Goal: Book appointment/travel/reservation

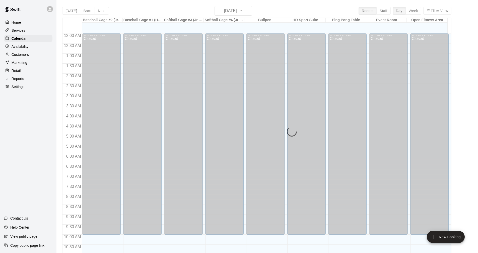
scroll to position [167, 0]
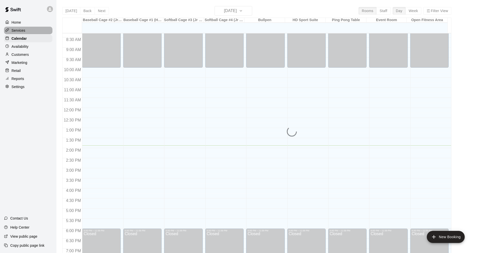
click at [14, 33] on p "Services" at bounding box center [19, 30] width 14 height 5
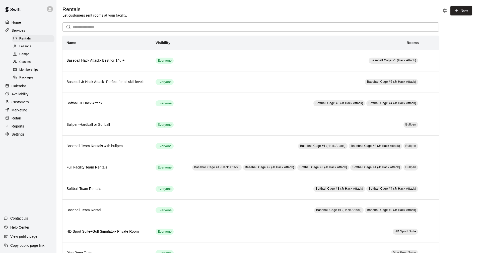
click at [23, 90] on div "Calendar" at bounding box center [28, 86] width 48 height 8
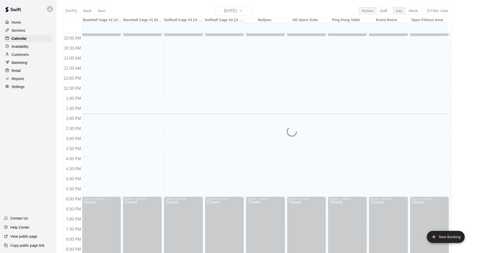
scroll to position [192, 0]
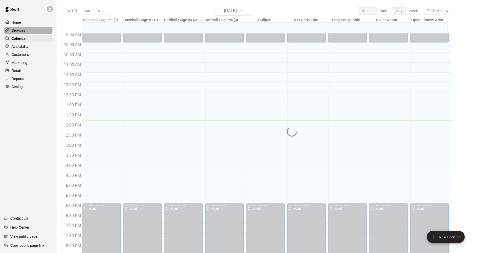
click at [37, 31] on div "Services" at bounding box center [28, 31] width 48 height 8
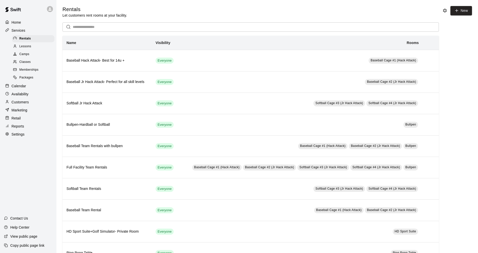
click at [31, 90] on div "Calendar" at bounding box center [28, 86] width 48 height 8
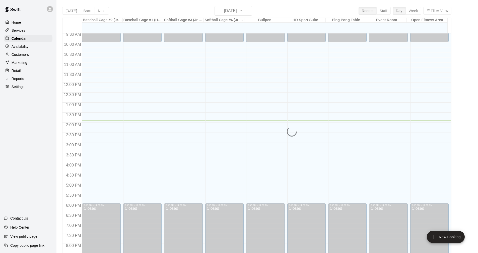
scroll to position [192, 0]
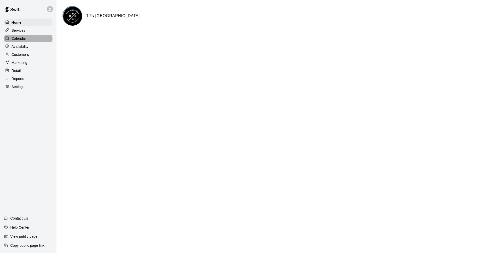
click at [32, 36] on div "Calendar" at bounding box center [28, 39] width 48 height 8
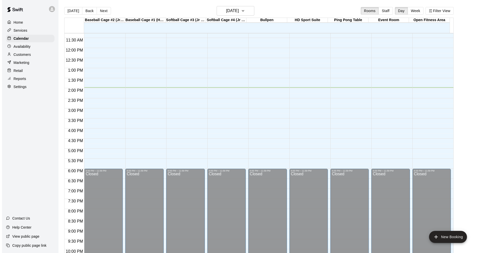
scroll to position [167, 0]
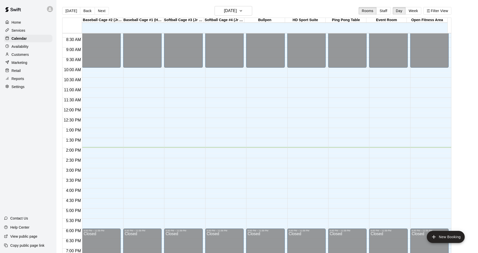
click at [313, 156] on div "12:00 AM – 10:00 AM Closed 6:00 PM – 11:59 PM Closed" at bounding box center [306, 108] width 38 height 482
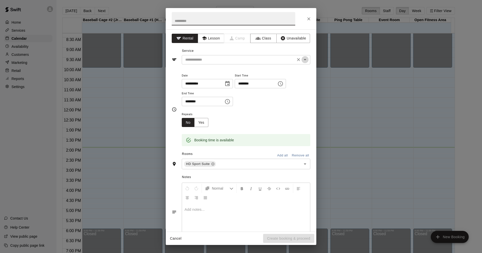
click at [302, 57] on icon "Open" at bounding box center [305, 59] width 6 height 6
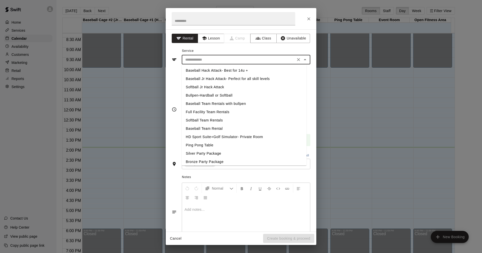
click at [207, 135] on li "HD Sport Suite+Golf Simulator- Private Room" at bounding box center [244, 137] width 125 height 8
type input "**********"
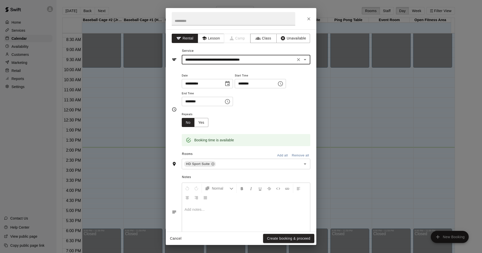
click at [283, 83] on icon "Choose time, selected time is 2:15 PM" at bounding box center [280, 84] width 6 height 6
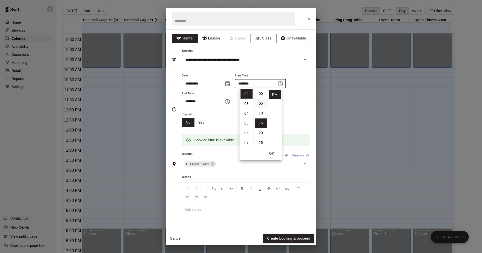
scroll to position [0, 0]
click at [259, 93] on li "00" at bounding box center [261, 93] width 12 height 9
type input "********"
drag, startPoint x: 301, startPoint y: 115, endPoint x: 298, endPoint y: 113, distance: 4.0
click at [301, 115] on div "Repeats No Yes" at bounding box center [246, 119] width 129 height 16
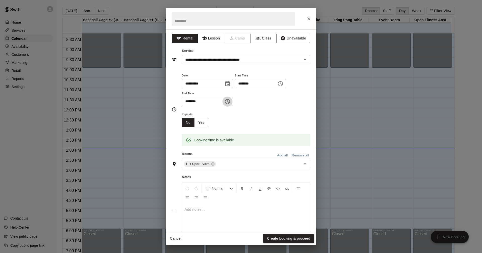
click at [233, 101] on button "Choose time, selected time is 2:45 PM" at bounding box center [227, 101] width 10 height 10
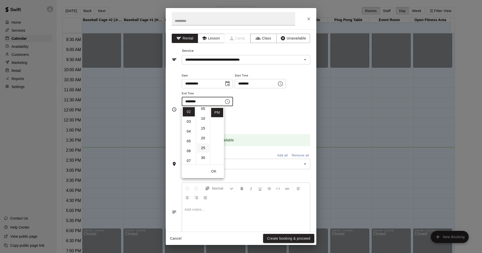
scroll to position [38, 0]
click at [202, 133] on li "30" at bounding box center [203, 132] width 12 height 9
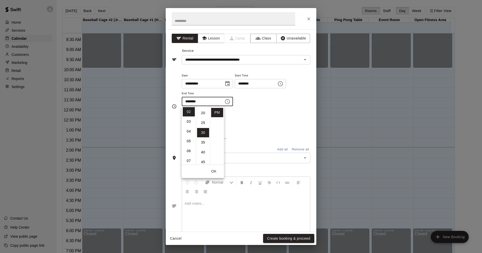
type input "********"
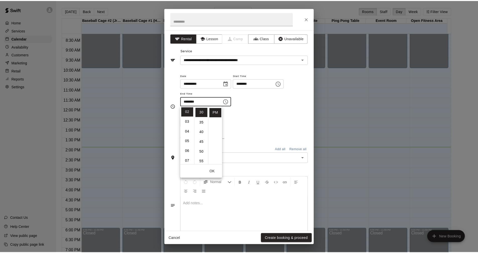
scroll to position [59, 0]
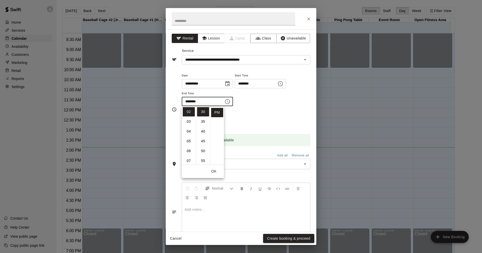
click at [271, 124] on div "Repeats No Yes" at bounding box center [246, 119] width 129 height 16
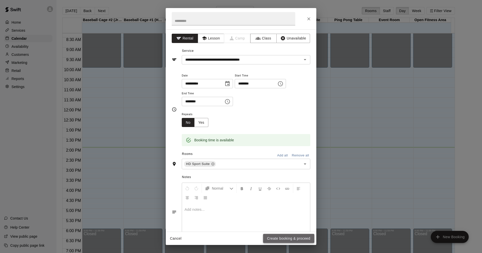
click at [303, 236] on button "Create booking & proceed" at bounding box center [288, 238] width 51 height 9
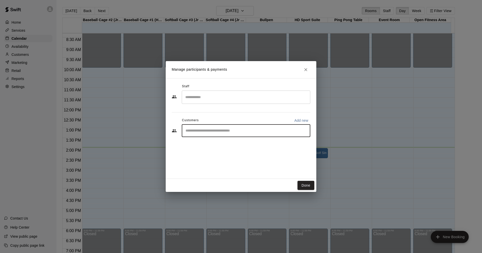
click at [260, 131] on input "Start typing to search customers..." at bounding box center [246, 130] width 124 height 5
type input "*******"
click at [220, 150] on div "[PERSON_NAME] [EMAIL_ADDRESS][DOMAIN_NAME]" at bounding box center [223, 145] width 54 height 11
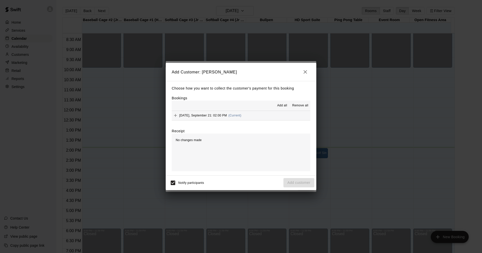
click at [258, 114] on button "[DATE], September 21: 02:00 PM (Current)" at bounding box center [241, 115] width 139 height 9
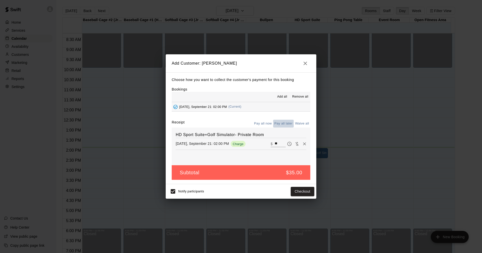
click at [279, 125] on button "Pay all later" at bounding box center [283, 124] width 21 height 8
click at [301, 191] on button "Add customer" at bounding box center [298, 191] width 31 height 9
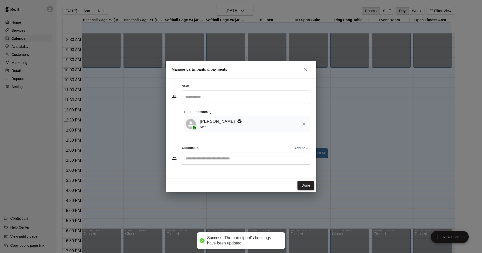
click at [310, 187] on button "Done" at bounding box center [306, 185] width 17 height 9
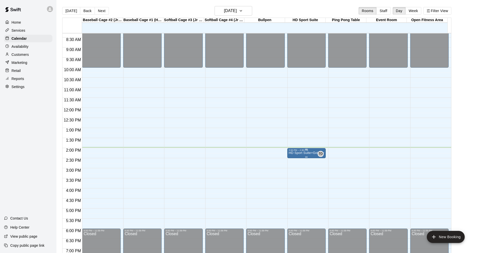
click at [305, 151] on div "2:00 PM – 2:30 PM" at bounding box center [306, 150] width 35 height 3
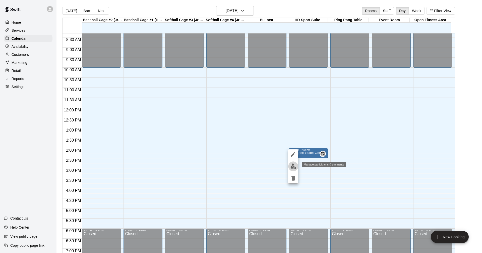
click at [295, 166] on img "edit" at bounding box center [294, 166] width 6 height 6
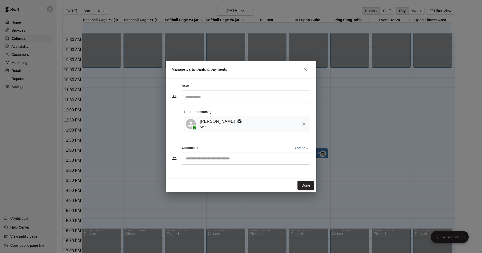
click at [257, 162] on div "​" at bounding box center [246, 158] width 129 height 13
click at [305, 73] on button "Close" at bounding box center [305, 69] width 9 height 9
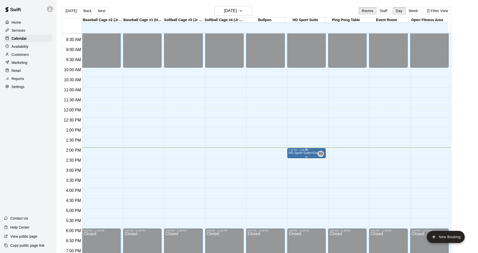
click at [306, 153] on p "HD Sport Suite+Golf Simulator- Private Room" at bounding box center [306, 153] width 35 height 0
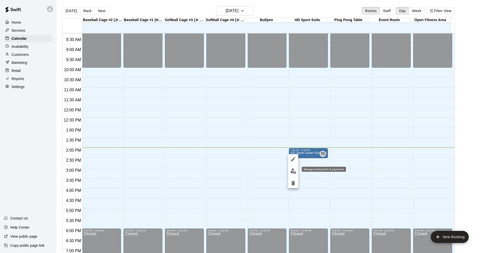
click at [295, 171] on img "edit" at bounding box center [294, 171] width 6 height 6
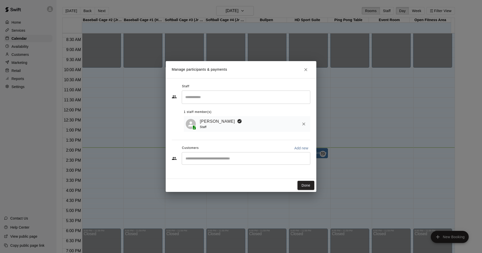
click at [261, 156] on div "​" at bounding box center [246, 158] width 129 height 13
type input "*******"
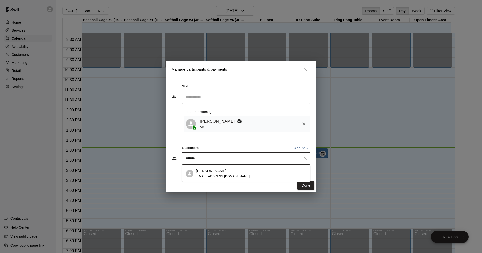
click at [215, 172] on p "[PERSON_NAME]" at bounding box center [211, 170] width 31 height 5
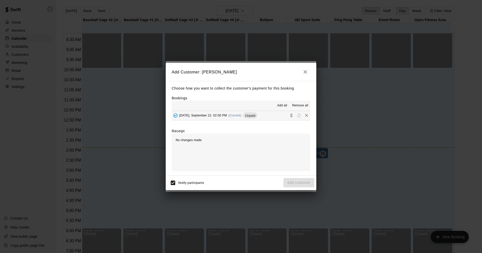
click at [264, 116] on button "[DATE], September 21: 02:00 PM (Current) Unpaid" at bounding box center [241, 115] width 139 height 9
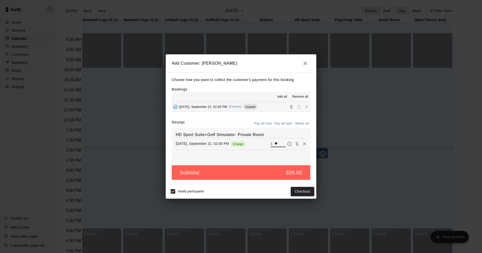
drag, startPoint x: 277, startPoint y: 144, endPoint x: 238, endPoint y: 144, distance: 39.2
click at [238, 144] on div "[DATE], September 21: 02:00 PM Charge ​ $ **" at bounding box center [241, 144] width 131 height 8
click at [276, 153] on div "HD Sport Suite+Golf Simulator- Private Room [DATE], September 21: 02:00 PM Char…" at bounding box center [241, 146] width 139 height 38
click at [308, 61] on icon "button" at bounding box center [305, 63] width 6 height 6
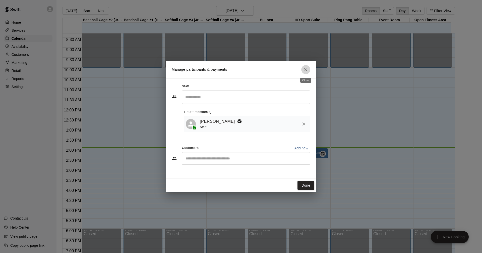
click at [306, 68] on icon "Close" at bounding box center [305, 69] width 5 height 5
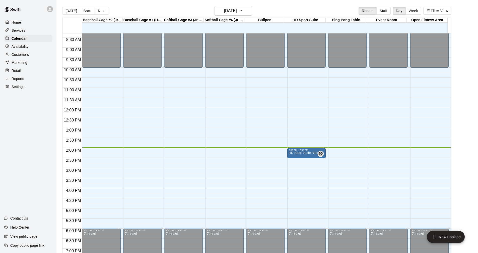
click at [26, 31] on div "Services" at bounding box center [28, 31] width 48 height 8
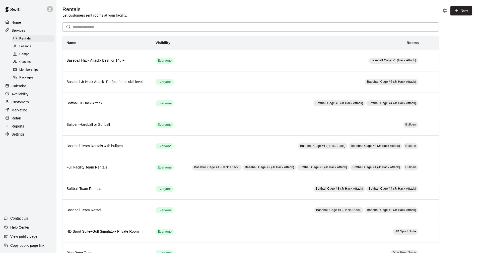
click at [19, 88] on p "Calendar" at bounding box center [19, 85] width 15 height 5
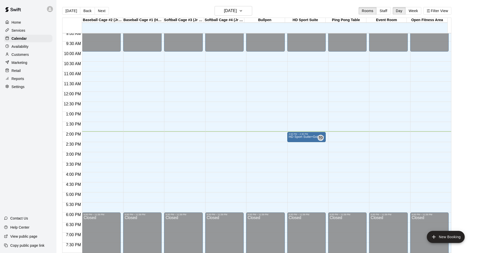
scroll to position [192, 0]
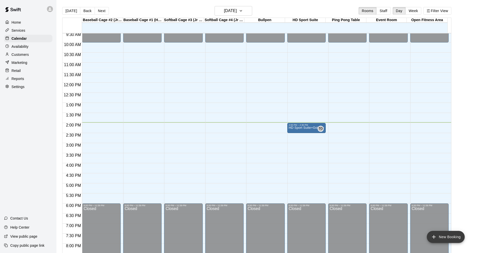
click at [434, 233] on button "New Booking" at bounding box center [446, 237] width 38 height 12
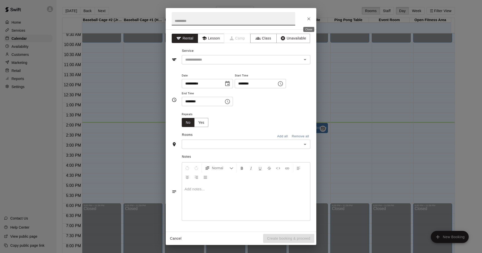
click at [307, 19] on icon "Close" at bounding box center [308, 18] width 5 height 5
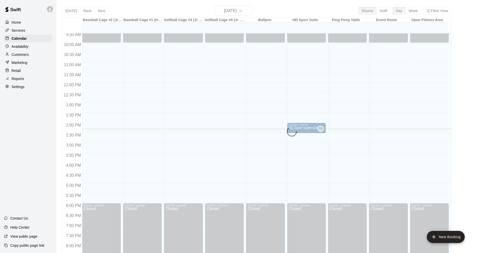
click at [27, 32] on div "Services" at bounding box center [28, 31] width 48 height 8
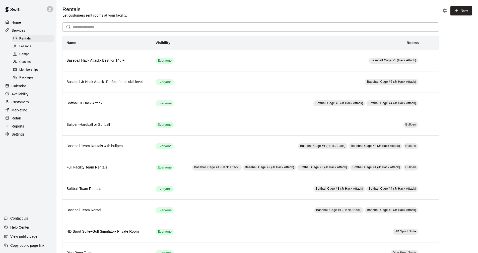
click at [21, 90] on div "Calendar" at bounding box center [28, 86] width 48 height 8
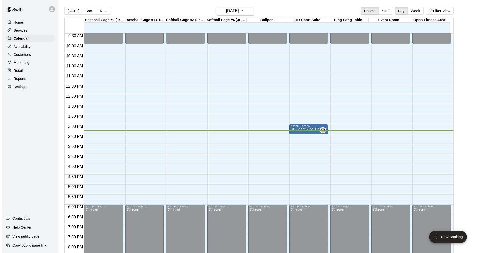
scroll to position [192, 0]
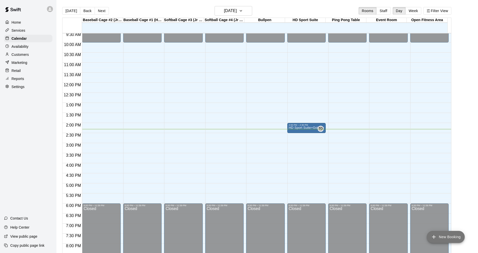
click at [439, 237] on button "New Booking" at bounding box center [446, 237] width 38 height 12
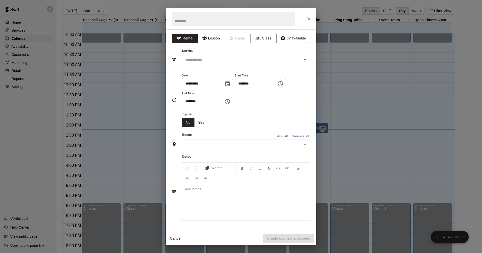
click at [189, 142] on input "text" at bounding box center [241, 144] width 117 height 6
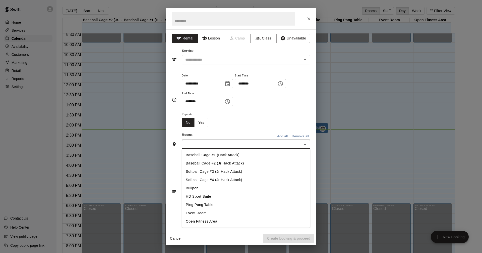
click at [270, 122] on div "Repeats No Yes" at bounding box center [246, 119] width 129 height 16
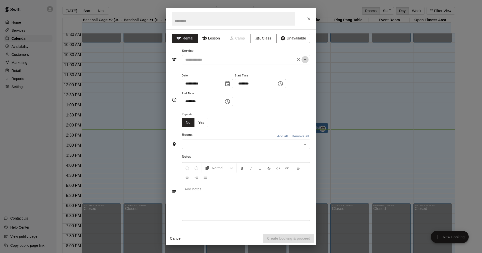
click at [305, 62] on icon "Open" at bounding box center [305, 59] width 6 height 6
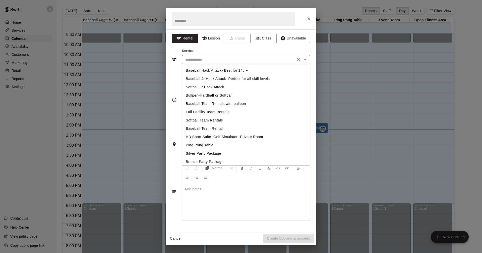
click at [166, 79] on div "**********" at bounding box center [241, 130] width 151 height 202
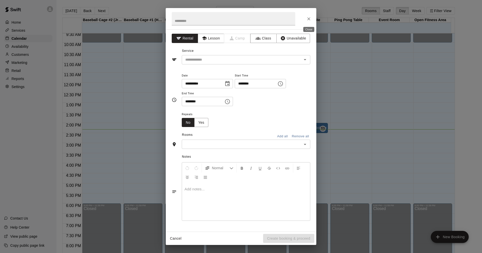
click at [311, 19] on icon "Close" at bounding box center [308, 18] width 5 height 5
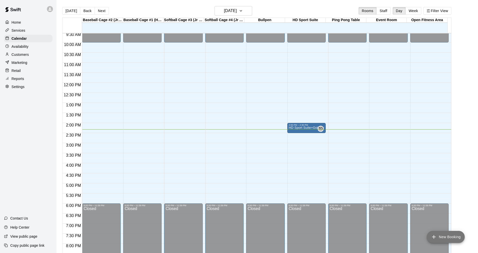
click at [445, 238] on button "New Booking" at bounding box center [446, 237] width 38 height 12
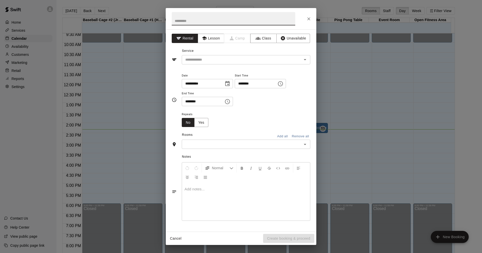
click at [230, 81] on icon "Choose date, selected date is Sep 21, 2025" at bounding box center [227, 83] width 5 height 5
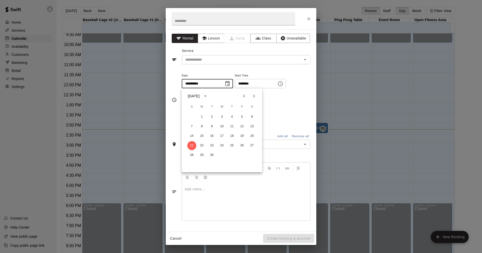
click at [291, 119] on div "Repeats No Yes" at bounding box center [246, 119] width 129 height 16
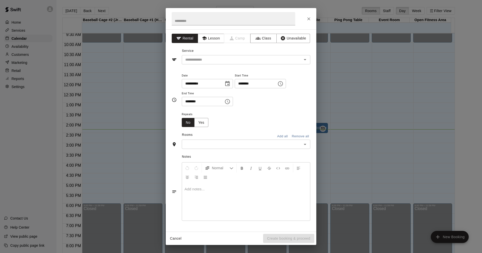
click at [267, 203] on div at bounding box center [246, 202] width 128 height 38
click at [209, 39] on button "Lesson" at bounding box center [211, 38] width 26 height 9
click at [308, 56] on div "​" at bounding box center [246, 59] width 129 height 9
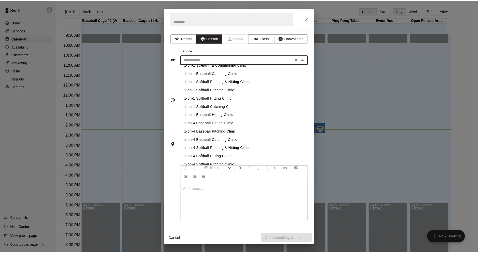
scroll to position [0, 0]
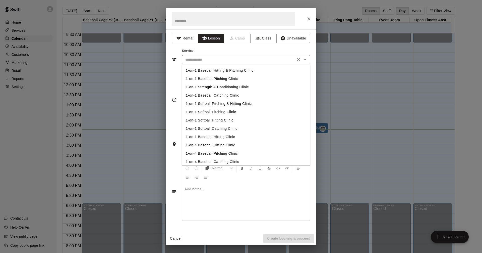
click at [176, 75] on div "**********" at bounding box center [241, 99] width 139 height 55
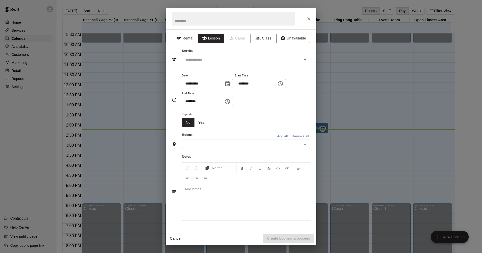
click at [307, 146] on icon "Open" at bounding box center [305, 144] width 6 height 6
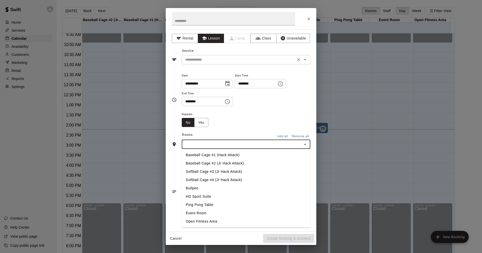
click at [302, 59] on icon "Open" at bounding box center [305, 59] width 6 height 6
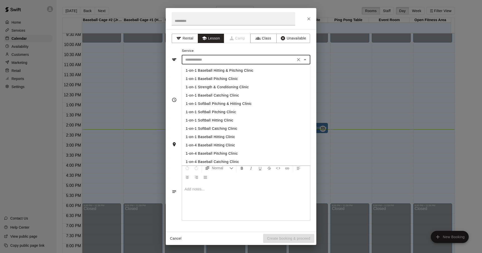
drag, startPoint x: 171, startPoint y: 72, endPoint x: 178, endPoint y: 68, distance: 7.8
click at [171, 72] on div "**********" at bounding box center [241, 130] width 151 height 202
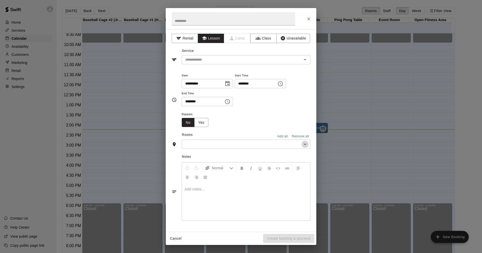
click at [305, 141] on icon "Open" at bounding box center [305, 144] width 6 height 6
drag, startPoint x: 270, startPoint y: 111, endPoint x: 265, endPoint y: 105, distance: 7.4
click at [270, 111] on div "**********" at bounding box center [246, 91] width 129 height 39
click at [308, 144] on icon "Open" at bounding box center [305, 144] width 6 height 6
drag, startPoint x: 268, startPoint y: 99, endPoint x: 278, endPoint y: 102, distance: 9.8
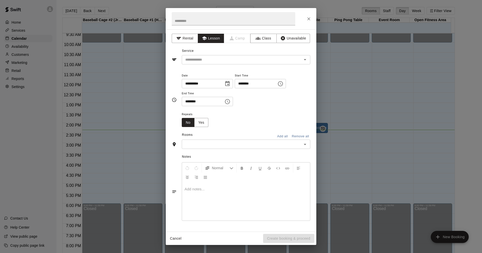
click at [269, 99] on div "**********" at bounding box center [246, 89] width 129 height 34
click at [309, 20] on icon "Close" at bounding box center [308, 18] width 5 height 5
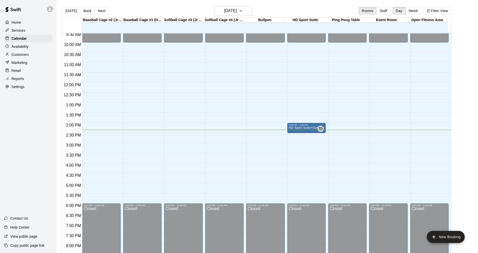
click at [476, 81] on main "[DATE] Back [DATE][DATE] Rooms Staff Day Week Filter View Baseball Cage #2 (Jr …" at bounding box center [268, 132] width 418 height 253
click at [303, 128] on p "HD Sport Suite+Golf Simulator- Private Room" at bounding box center [306, 128] width 35 height 0
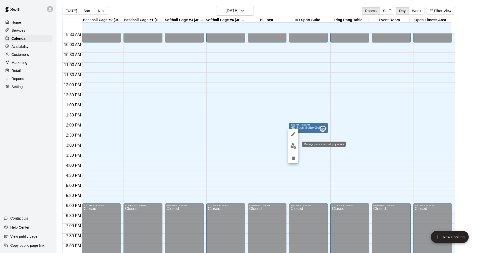
click at [293, 146] on img "edit" at bounding box center [294, 146] width 6 height 6
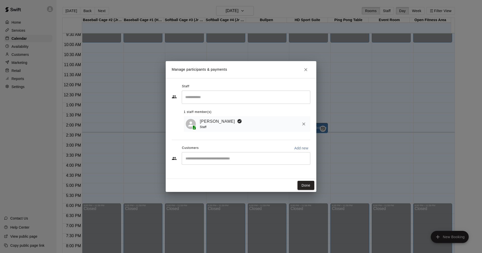
click at [275, 161] on input "Start typing to search customers..." at bounding box center [246, 158] width 124 height 5
type input "****"
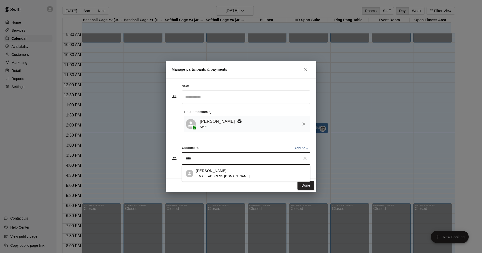
click at [223, 175] on span "[EMAIL_ADDRESS][DOMAIN_NAME]" at bounding box center [223, 176] width 54 height 4
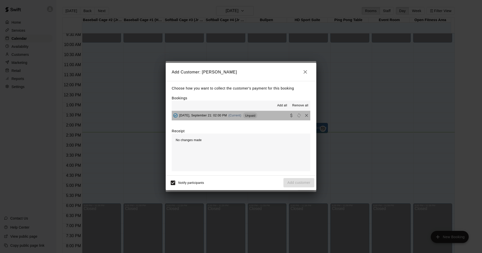
click at [261, 115] on button "[DATE], September 21: 02:00 PM (Current) Unpaid" at bounding box center [241, 115] width 139 height 9
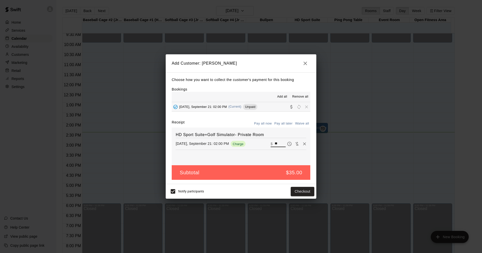
drag, startPoint x: 275, startPoint y: 144, endPoint x: 259, endPoint y: 146, distance: 16.7
click at [259, 146] on div "[DATE], September 21: 02:00 PM Charge ​ $ **" at bounding box center [241, 144] width 131 height 8
type input "*****"
click at [307, 192] on button "Checkout" at bounding box center [303, 191] width 24 height 9
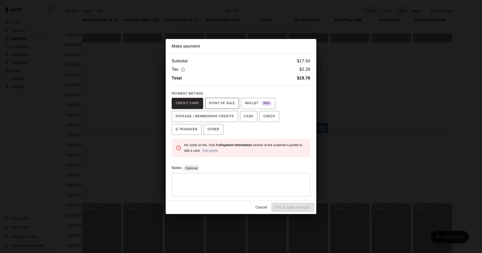
click at [229, 102] on span "POINT OF SALE" at bounding box center [222, 103] width 26 height 8
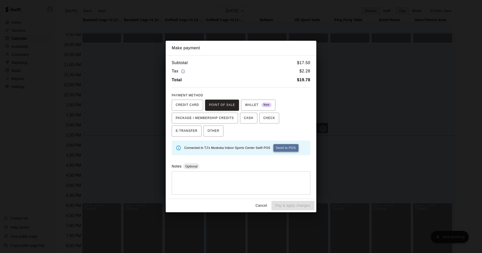
click at [282, 148] on button "Send to POS" at bounding box center [285, 148] width 25 height 8
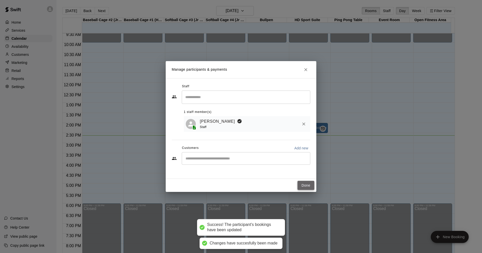
click at [309, 186] on button "Done" at bounding box center [306, 185] width 17 height 9
